Goal: Task Accomplishment & Management: Manage account settings

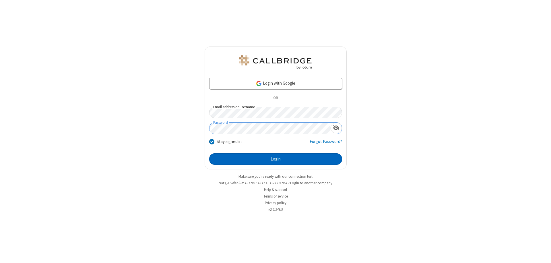
click at [276, 159] on button "Login" at bounding box center [275, 158] width 133 height 11
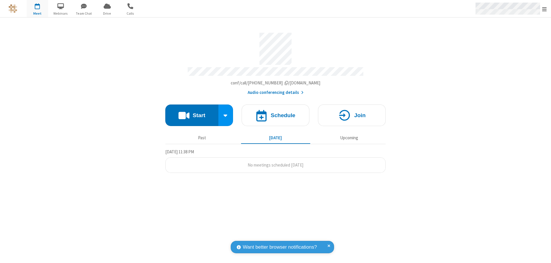
click at [545, 9] on span "Open menu" at bounding box center [544, 9] width 5 height 6
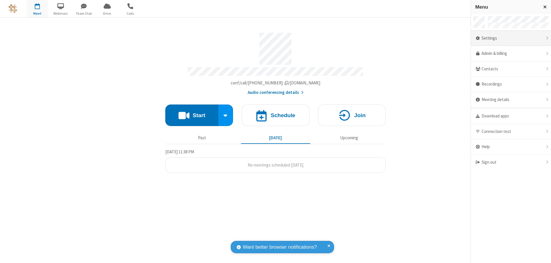
click at [511, 38] on div "Settings" at bounding box center [511, 39] width 80 height 16
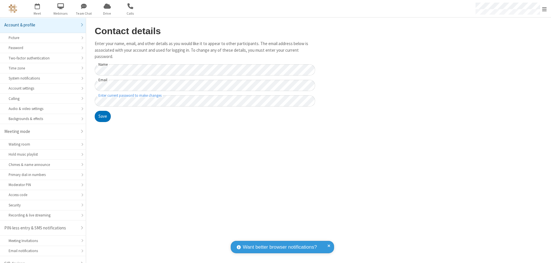
scroll to position [8, 0]
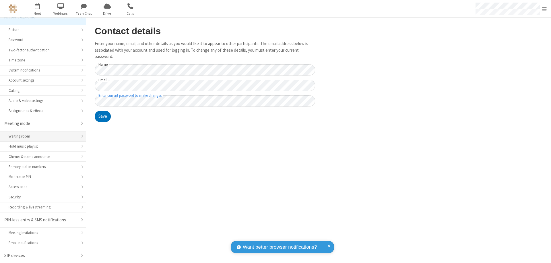
click at [41, 136] on div "Waiting room" at bounding box center [43, 136] width 69 height 5
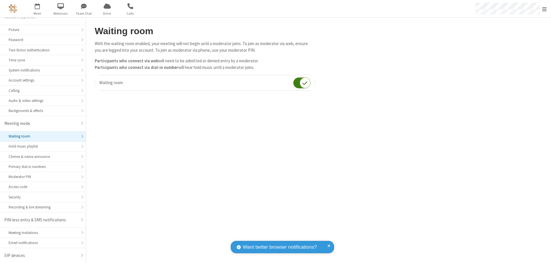
click at [302, 83] on input "checkbox" at bounding box center [301, 82] width 17 height 11
checkbox input "false"
click at [545, 9] on span "Open menu" at bounding box center [544, 9] width 5 height 6
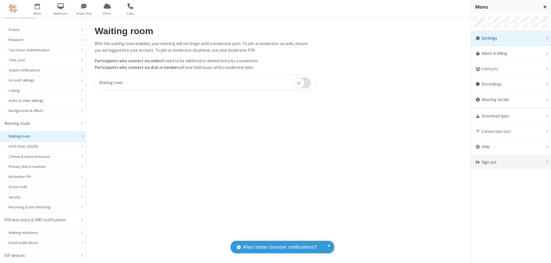
click at [511, 162] on div "Sign out" at bounding box center [511, 162] width 80 height 15
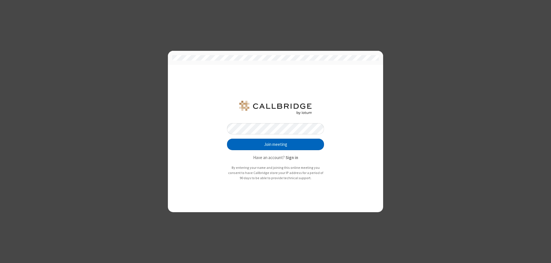
click at [276, 144] on button "Join meeting" at bounding box center [275, 144] width 97 height 11
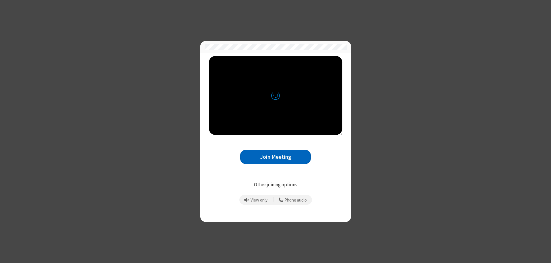
click at [276, 157] on button "Join Meeting" at bounding box center [275, 157] width 71 height 14
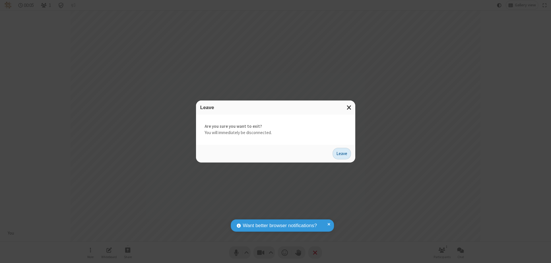
click at [342, 153] on button "Leave" at bounding box center [342, 153] width 18 height 11
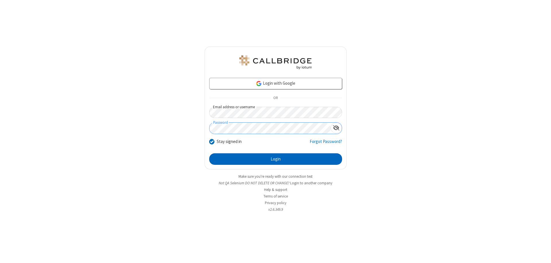
click at [276, 159] on button "Login" at bounding box center [275, 158] width 133 height 11
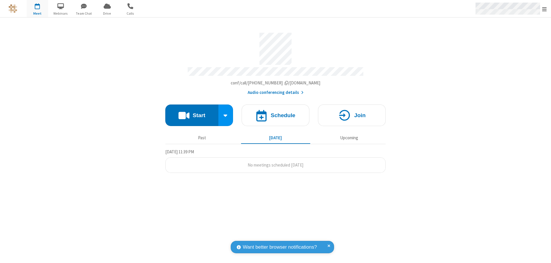
click at [545, 9] on span "Open menu" at bounding box center [544, 9] width 5 height 6
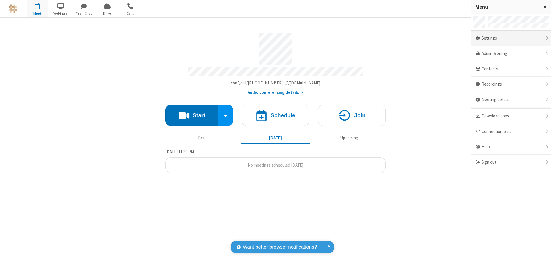
click at [511, 38] on div "Settings" at bounding box center [511, 39] width 80 height 16
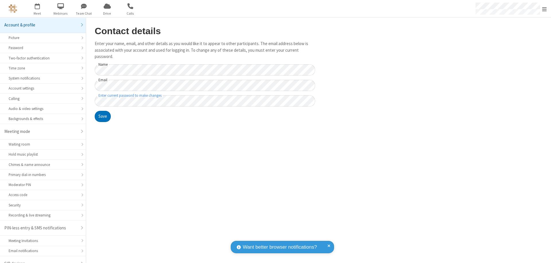
scroll to position [8, 0]
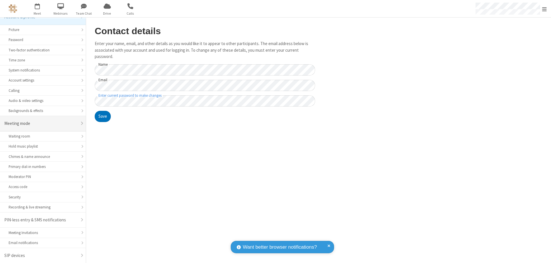
click at [41, 123] on div "Meeting mode" at bounding box center [40, 123] width 73 height 7
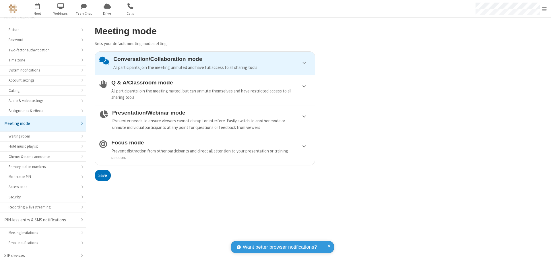
click at [205, 63] on div "Conversation/Collaboration mode All participants join the meeting unmuted and h…" at bounding box center [211, 63] width 197 height 15
click at [103, 175] on button "Save" at bounding box center [103, 175] width 16 height 11
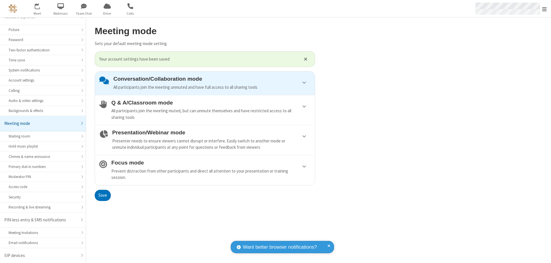
click at [545, 9] on span "Open menu" at bounding box center [544, 9] width 5 height 6
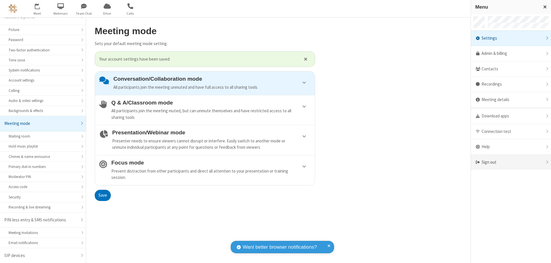
click at [511, 162] on div "Sign out" at bounding box center [511, 162] width 80 height 15
